Goal: Transaction & Acquisition: Purchase product/service

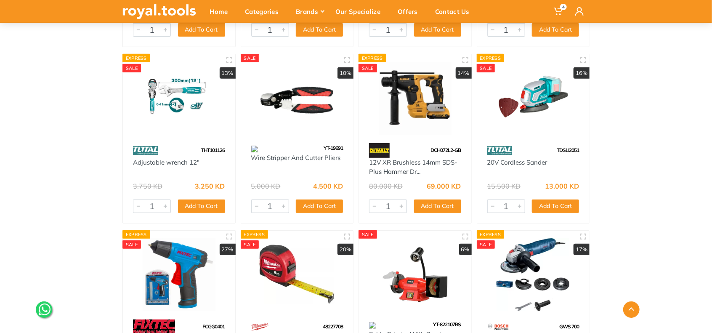
scroll to position [13118, 0]
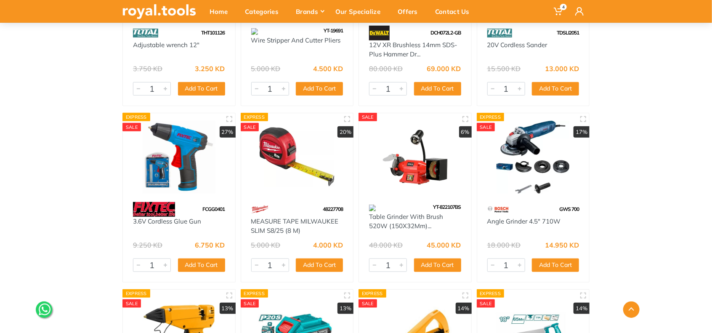
drag, startPoint x: 529, startPoint y: 134, endPoint x: 533, endPoint y: 134, distance: 4.6
click at [529, 134] on img at bounding box center [533, 157] width 97 height 73
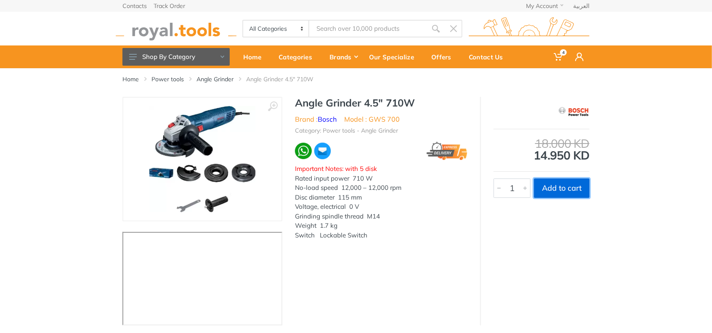
click at [562, 187] on button "Add to cart" at bounding box center [562, 187] width 56 height 19
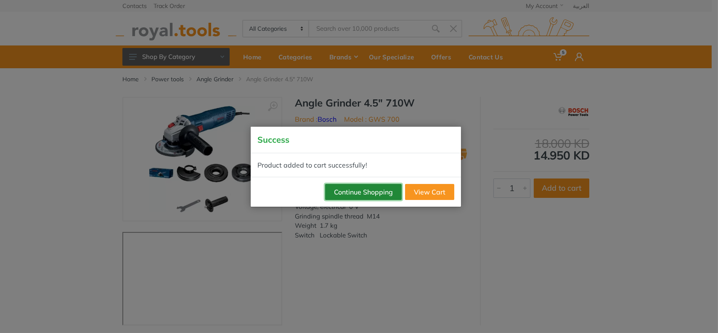
click at [376, 194] on button "Continue Shopping" at bounding box center [363, 192] width 77 height 16
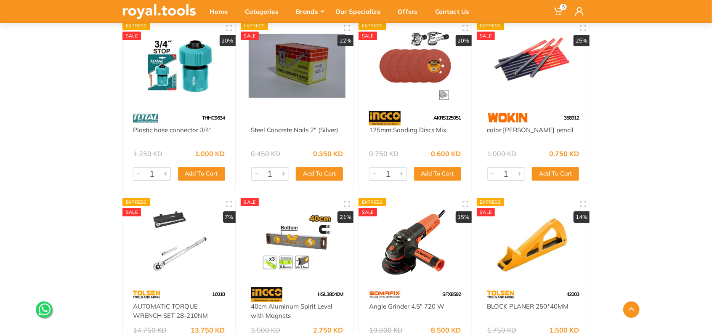
scroll to position [15994, 0]
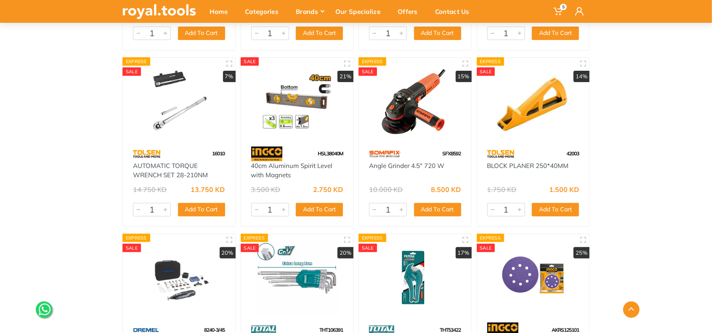
click at [529, 120] on img at bounding box center [533, 101] width 97 height 73
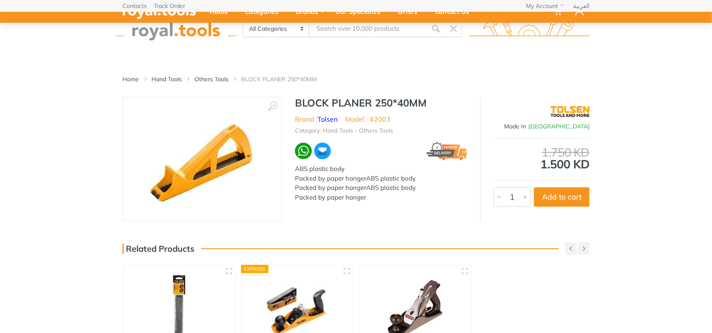
scroll to position [70, 0]
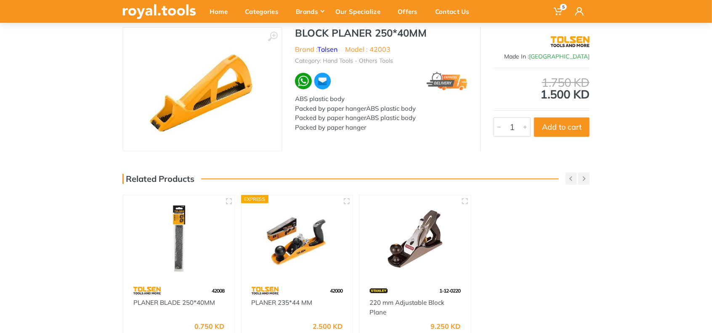
click at [221, 102] on img at bounding box center [202, 89] width 106 height 106
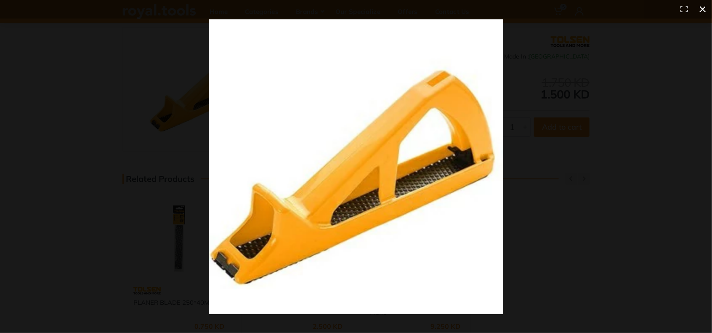
click at [704, 10] on button at bounding box center [703, 9] width 19 height 19
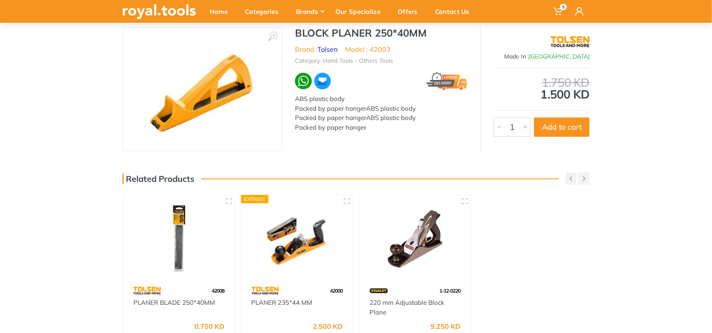
scroll to position [140, 0]
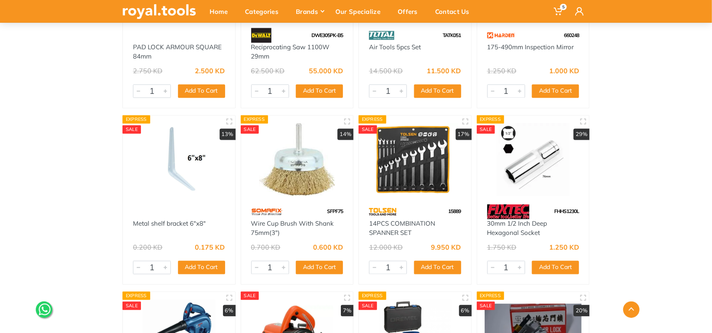
scroll to position [19993, 0]
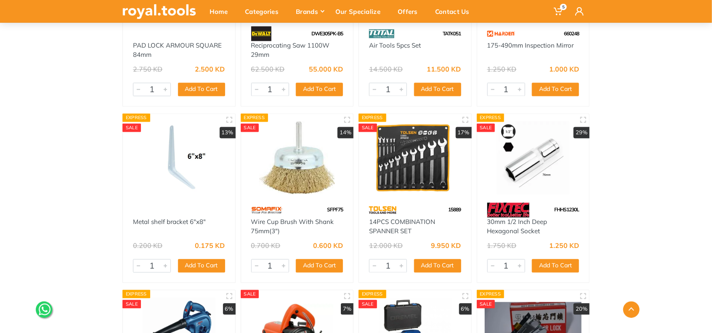
drag, startPoint x: 614, startPoint y: 190, endPoint x: 670, endPoint y: 214, distance: 61.7
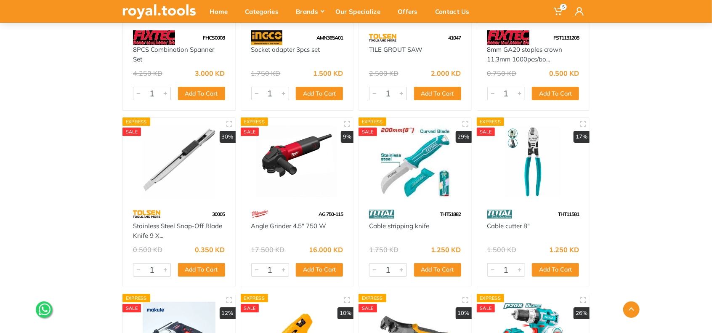
scroll to position [20764, 0]
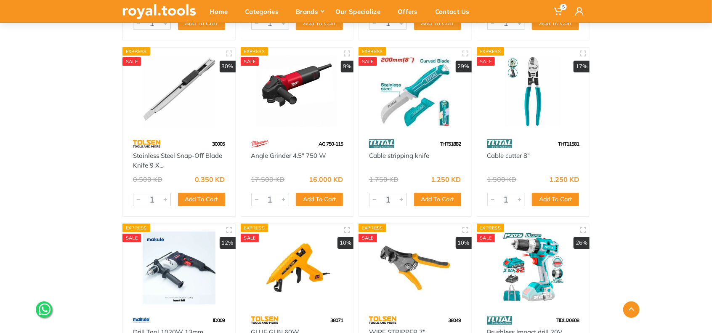
drag, startPoint x: 277, startPoint y: 89, endPoint x: 289, endPoint y: 88, distance: 12.3
click at [277, 89] on img at bounding box center [297, 91] width 97 height 73
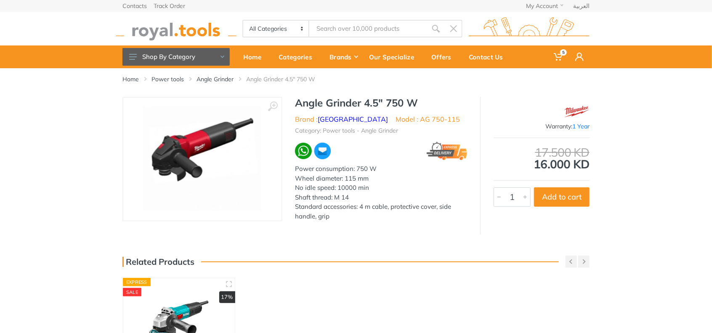
click at [178, 154] on img at bounding box center [202, 159] width 119 height 106
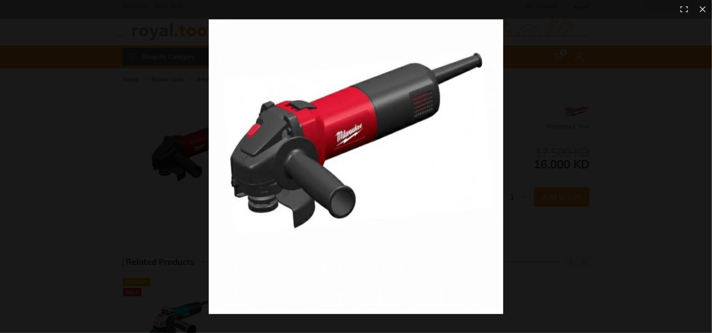
click at [528, 152] on div at bounding box center [563, 185] width 709 height 332
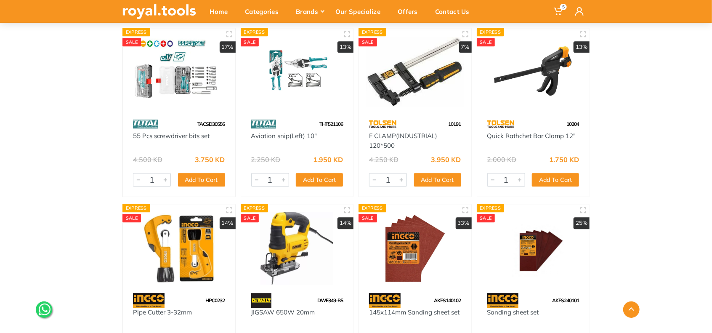
scroll to position [21912, 0]
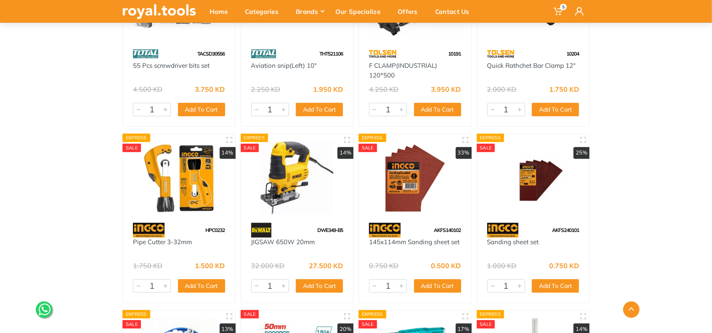
click at [414, 172] on img at bounding box center [415, 177] width 97 height 73
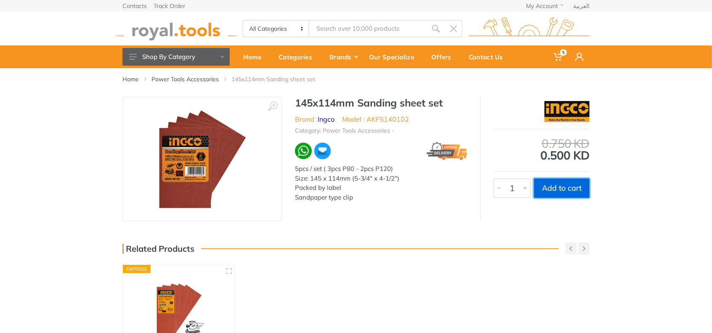
click at [553, 191] on button "Add to cart" at bounding box center [562, 187] width 56 height 19
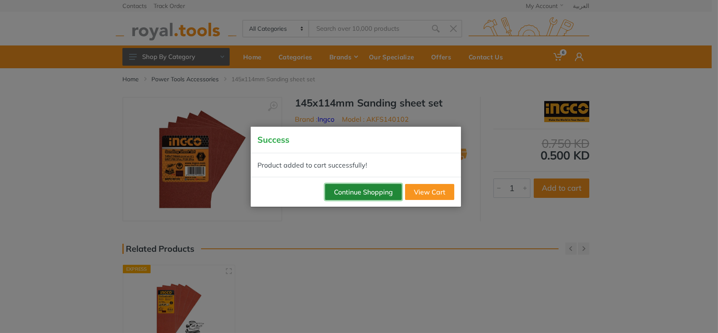
click at [353, 188] on button "Continue Shopping" at bounding box center [363, 192] width 77 height 16
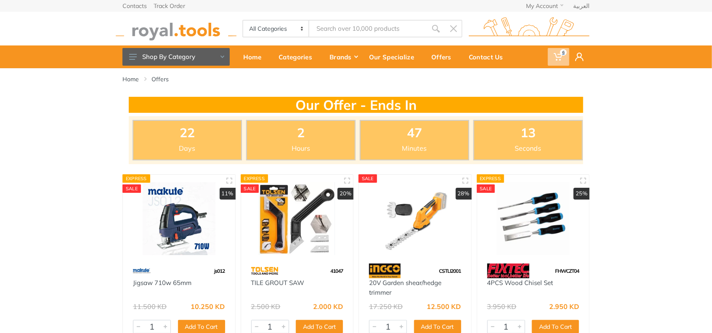
click at [563, 53] on span "6" at bounding box center [563, 52] width 7 height 6
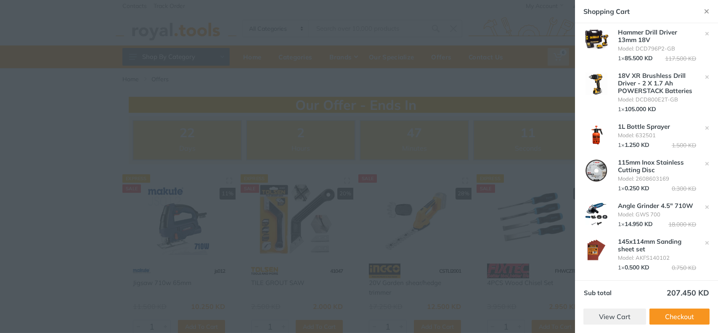
scroll to position [17, 0]
click at [614, 314] on link "View Cart" at bounding box center [615, 317] width 63 height 16
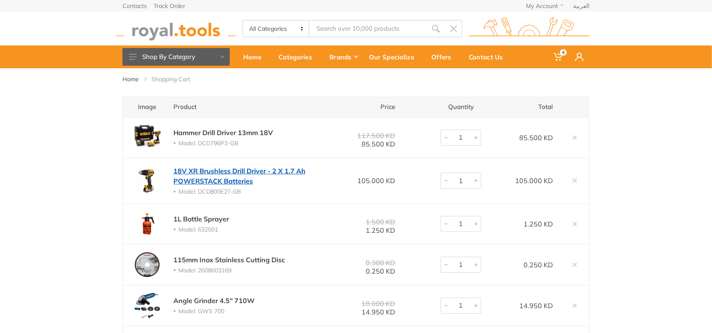
click at [218, 176] on link "18V XR Brushless Drill Driver - 2 X 1.7 Ah POWERSTACK Batteries" at bounding box center [239, 176] width 132 height 19
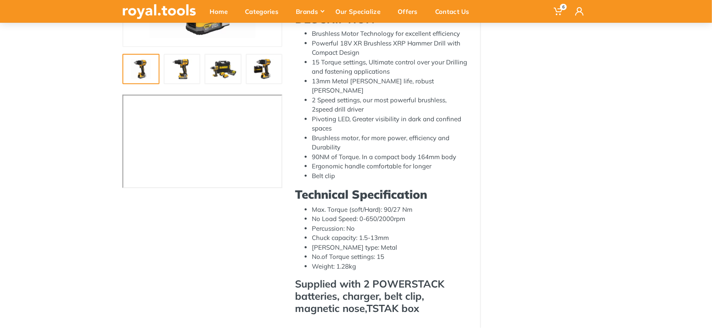
scroll to position [47, 0]
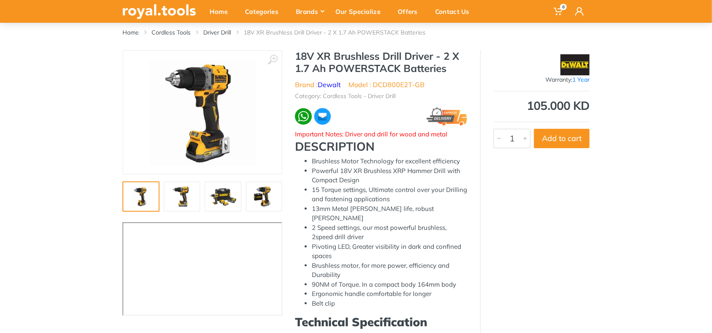
click at [181, 197] on img at bounding box center [182, 196] width 27 height 20
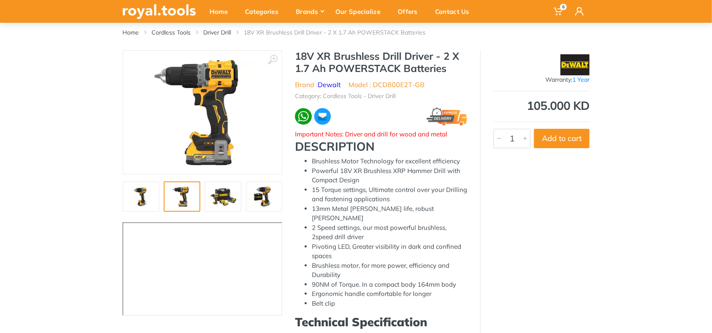
click at [225, 188] on img at bounding box center [223, 196] width 27 height 20
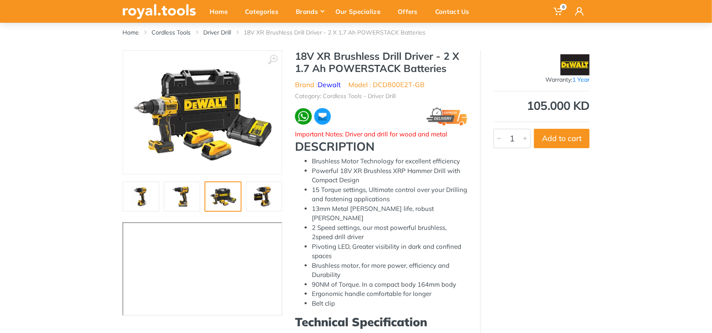
click at [255, 189] on img at bounding box center [264, 196] width 27 height 20
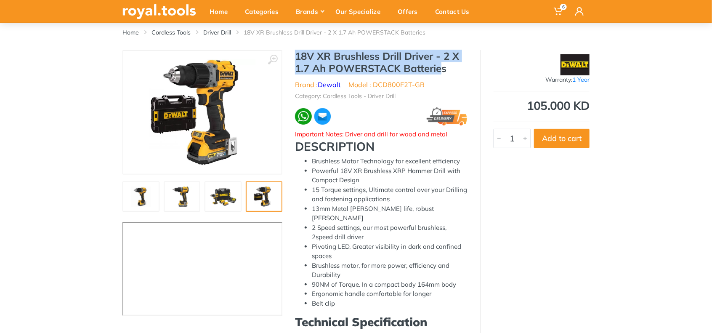
drag, startPoint x: 296, startPoint y: 56, endPoint x: 440, endPoint y: 70, distance: 144.6
click at [440, 70] on h1 "18V XR Brushless Drill Driver - 2 X 1.7 Ah POWERSTACK Batteries" at bounding box center [381, 62] width 173 height 24
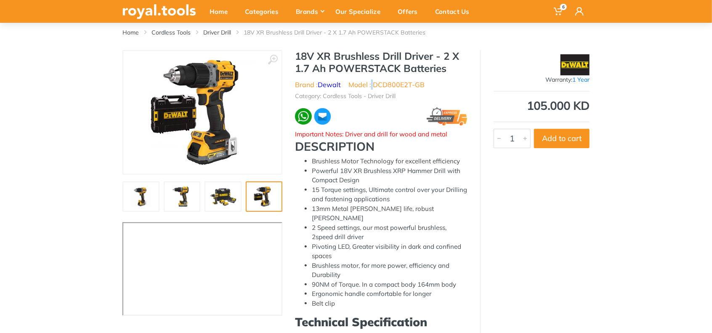
drag, startPoint x: 372, startPoint y: 85, endPoint x: 380, endPoint y: 84, distance: 8.5
click at [375, 85] on li "Model : DCD800E2T-GB" at bounding box center [387, 85] width 76 height 10
click at [378, 84] on li "Model : DCD800E2T-GB" at bounding box center [387, 85] width 76 height 10
click at [404, 114] on div at bounding box center [381, 116] width 173 height 19
drag, startPoint x: 373, startPoint y: 84, endPoint x: 423, endPoint y: 82, distance: 49.3
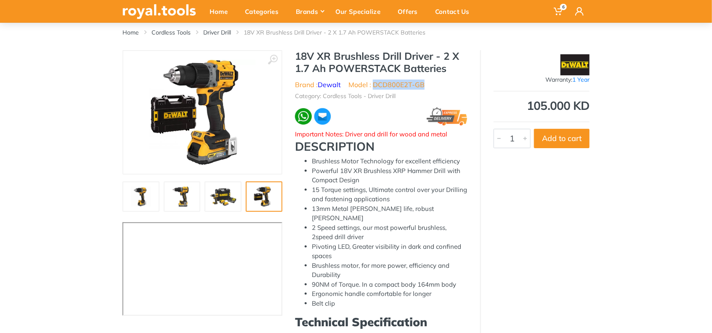
click at [423, 82] on li "Model : DCD800E2T-GB" at bounding box center [387, 85] width 76 height 10
copy li "DCD800E2T-GB"
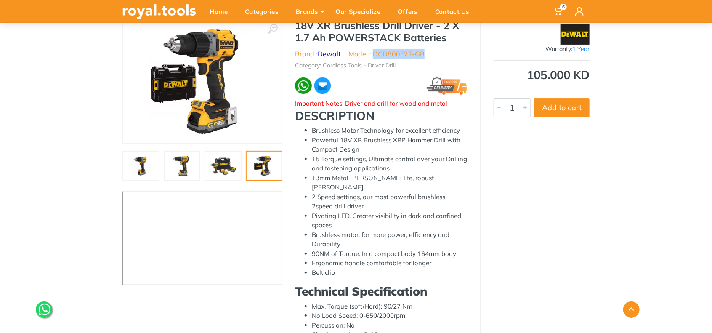
scroll to position [140, 0]
